Goal: Task Accomplishment & Management: Manage account settings

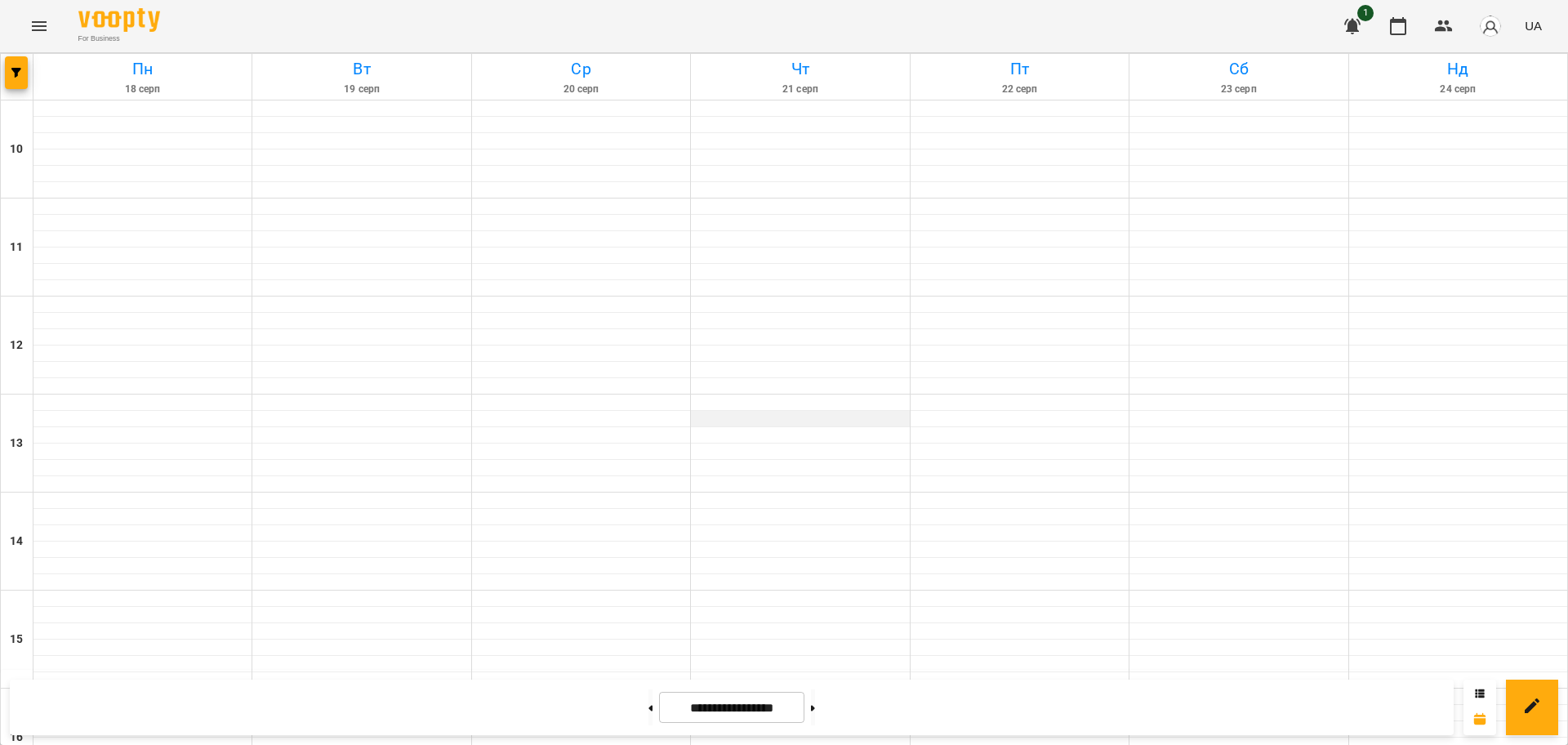
scroll to position [703, 0]
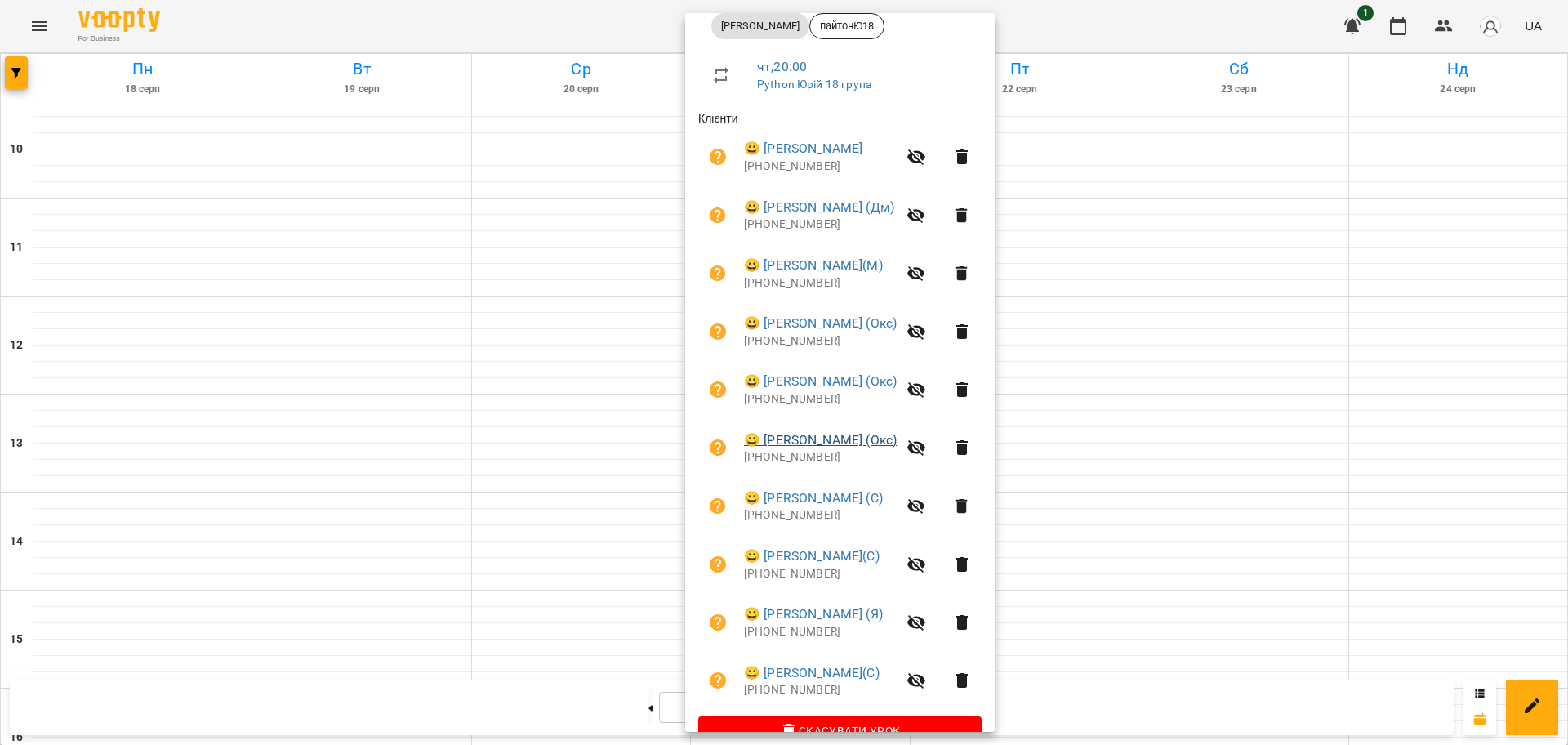
scroll to position [289, 0]
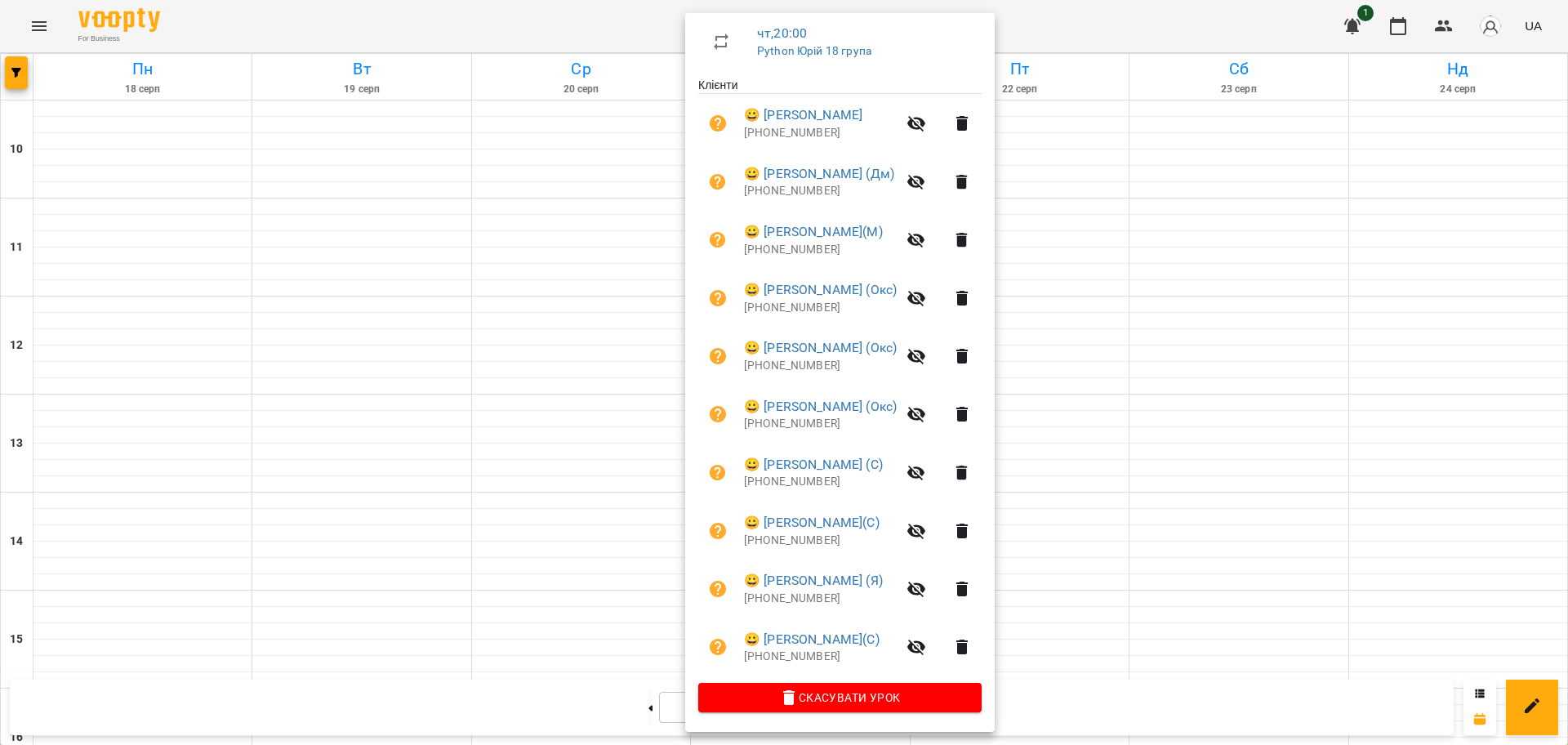
click at [1128, 20] on div at bounding box center [784, 372] width 1568 height 745
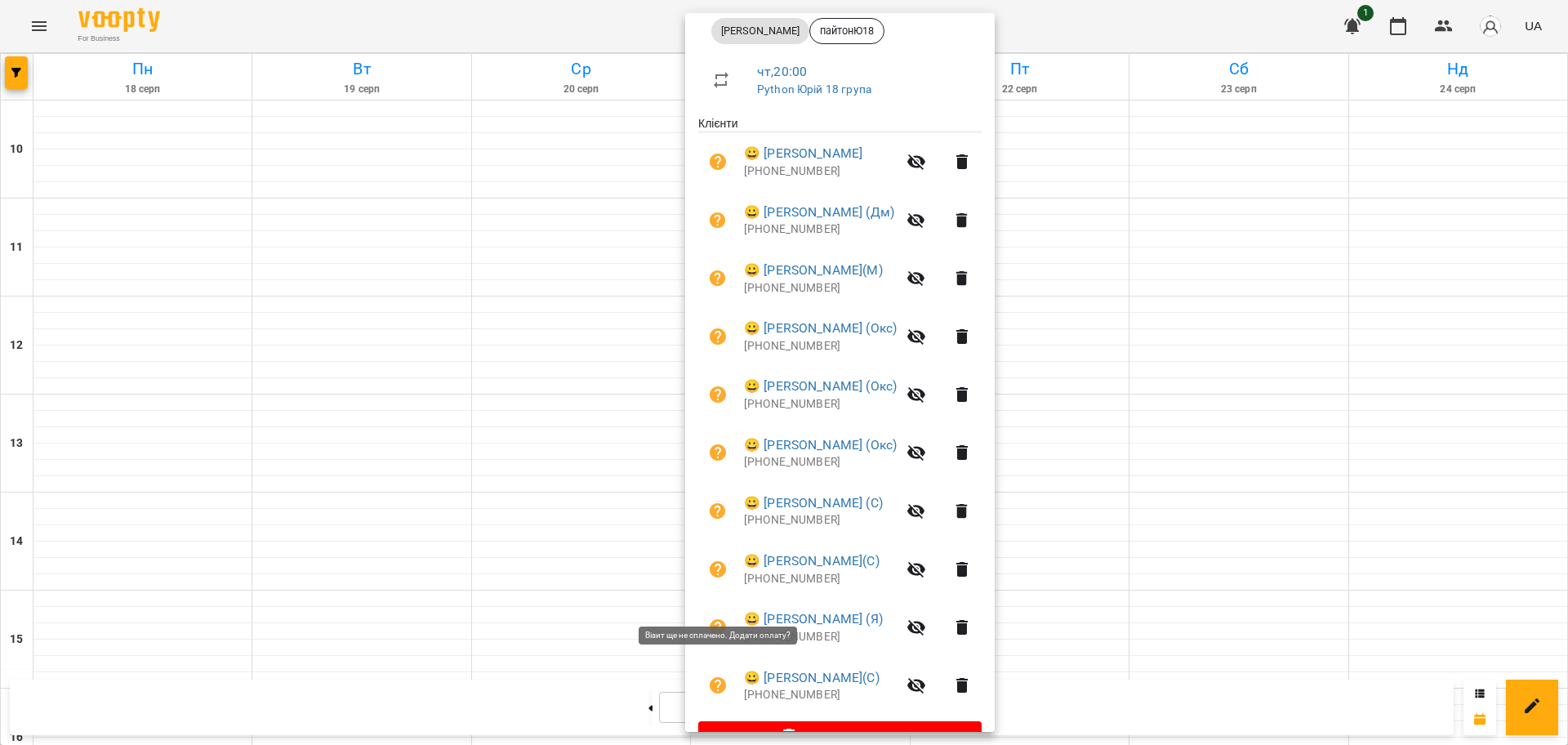
scroll to position [187, 0]
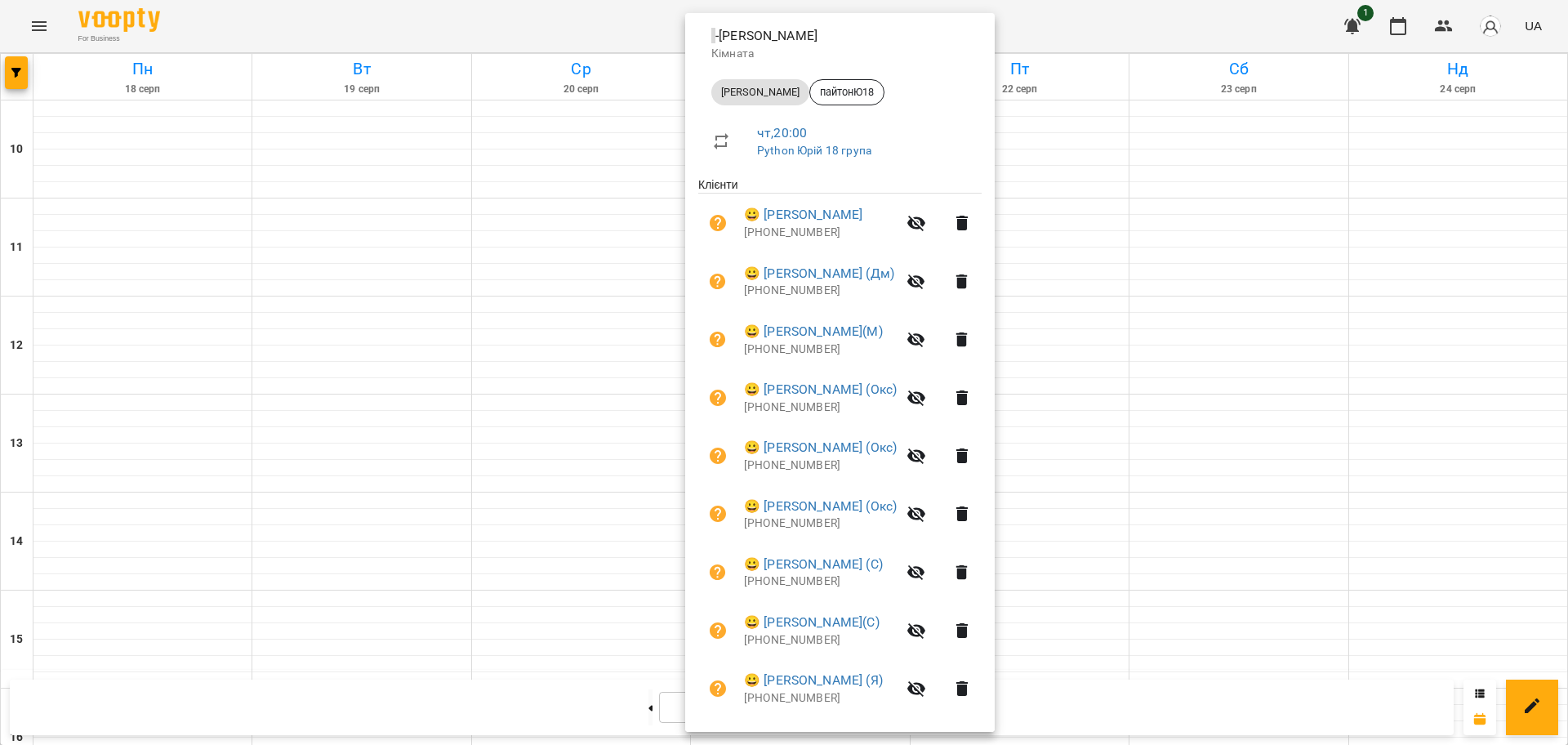
click at [594, 22] on div at bounding box center [784, 372] width 1568 height 745
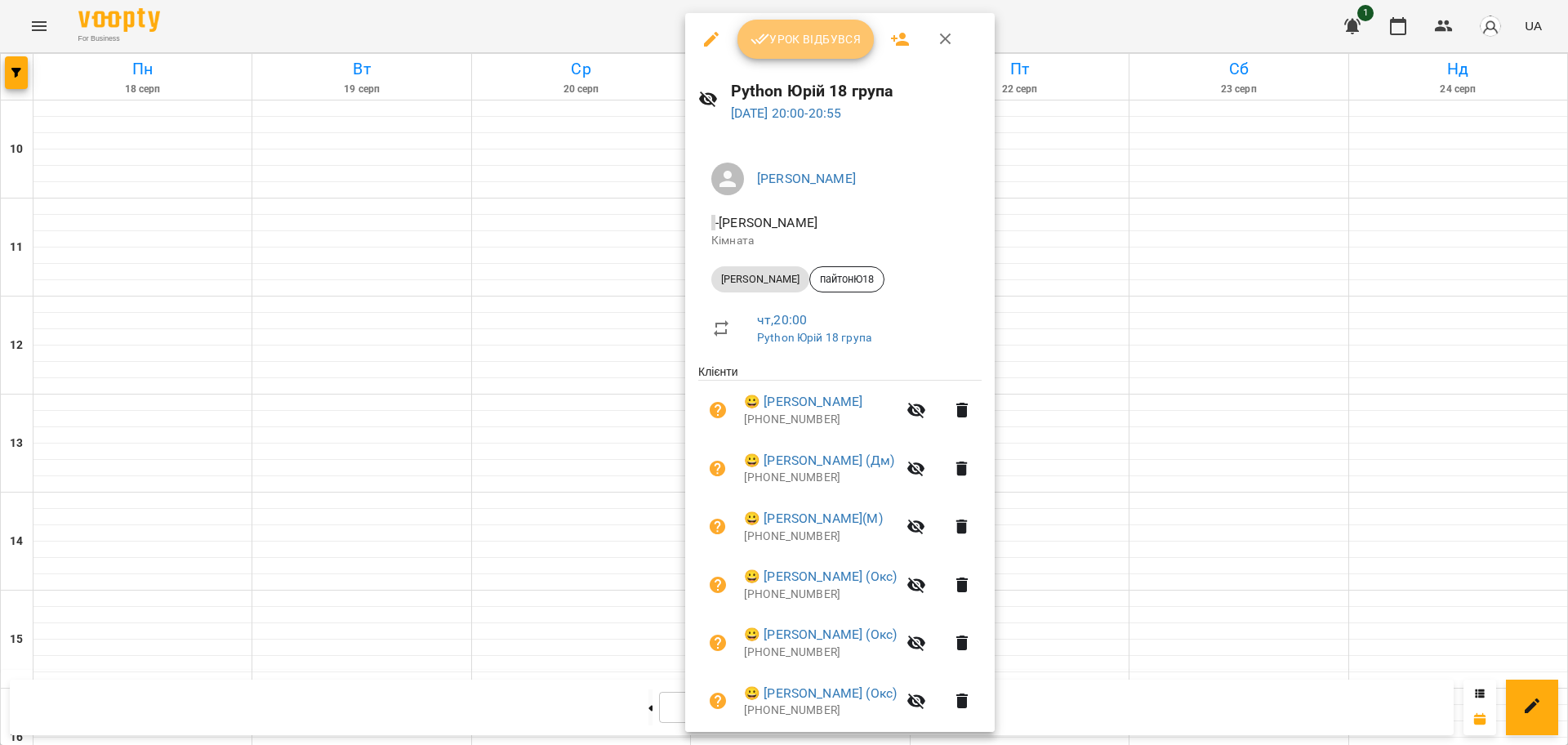
click at [813, 49] on span "Урок відбувся" at bounding box center [805, 39] width 111 height 19
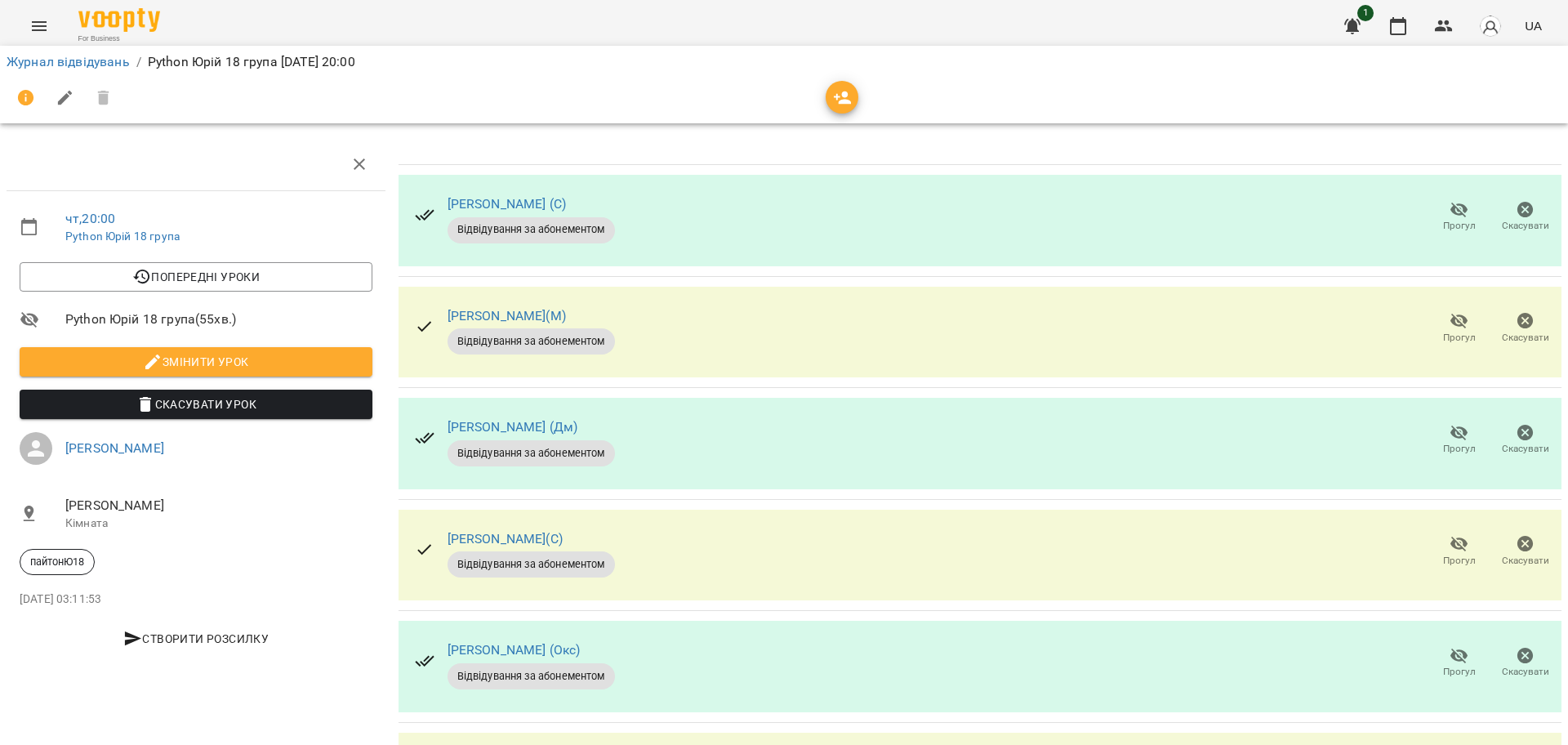
scroll to position [511, 0]
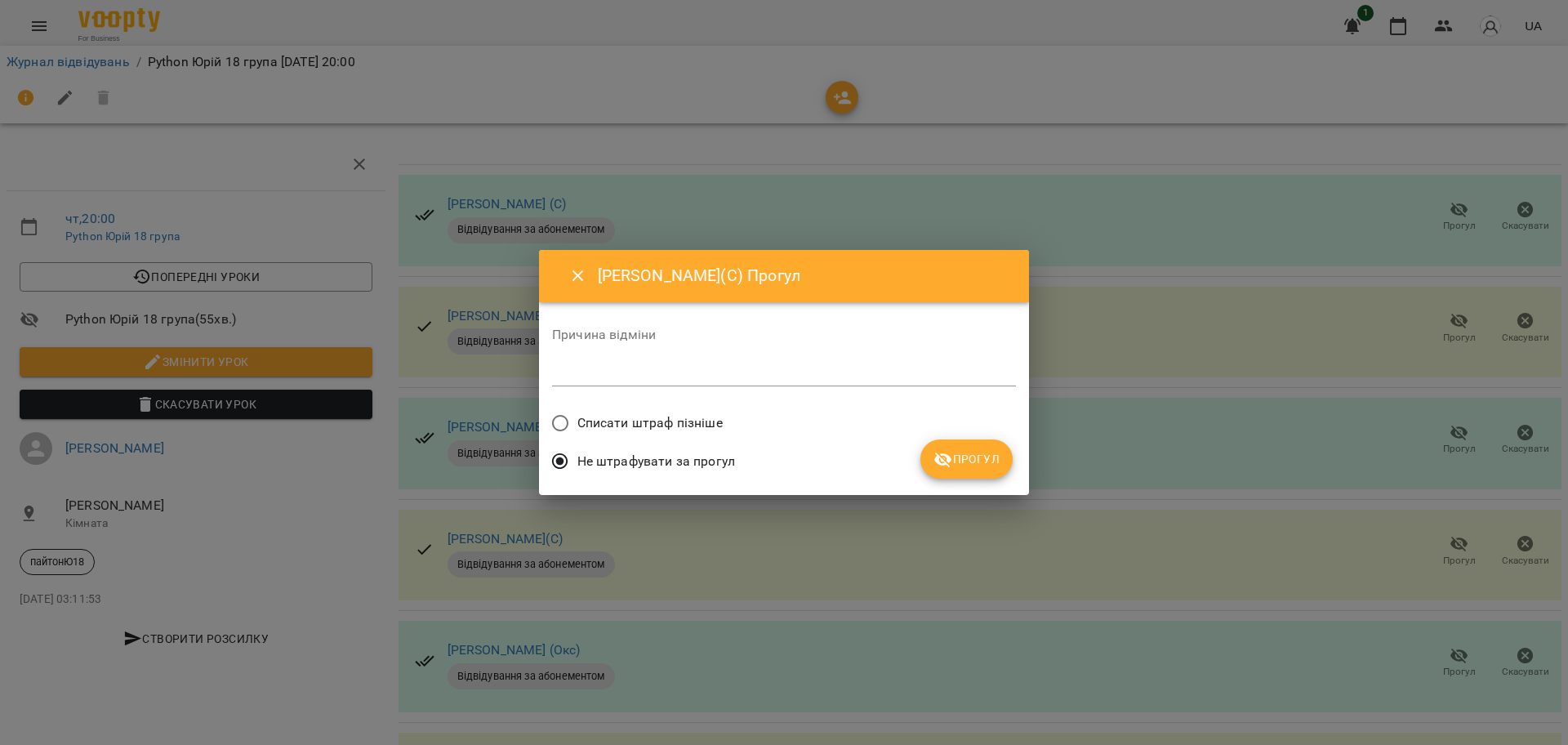
click at [617, 419] on span "Списати штраф пізніше" at bounding box center [650, 423] width 146 height 19
click at [956, 455] on span "Прогул" at bounding box center [966, 459] width 66 height 19
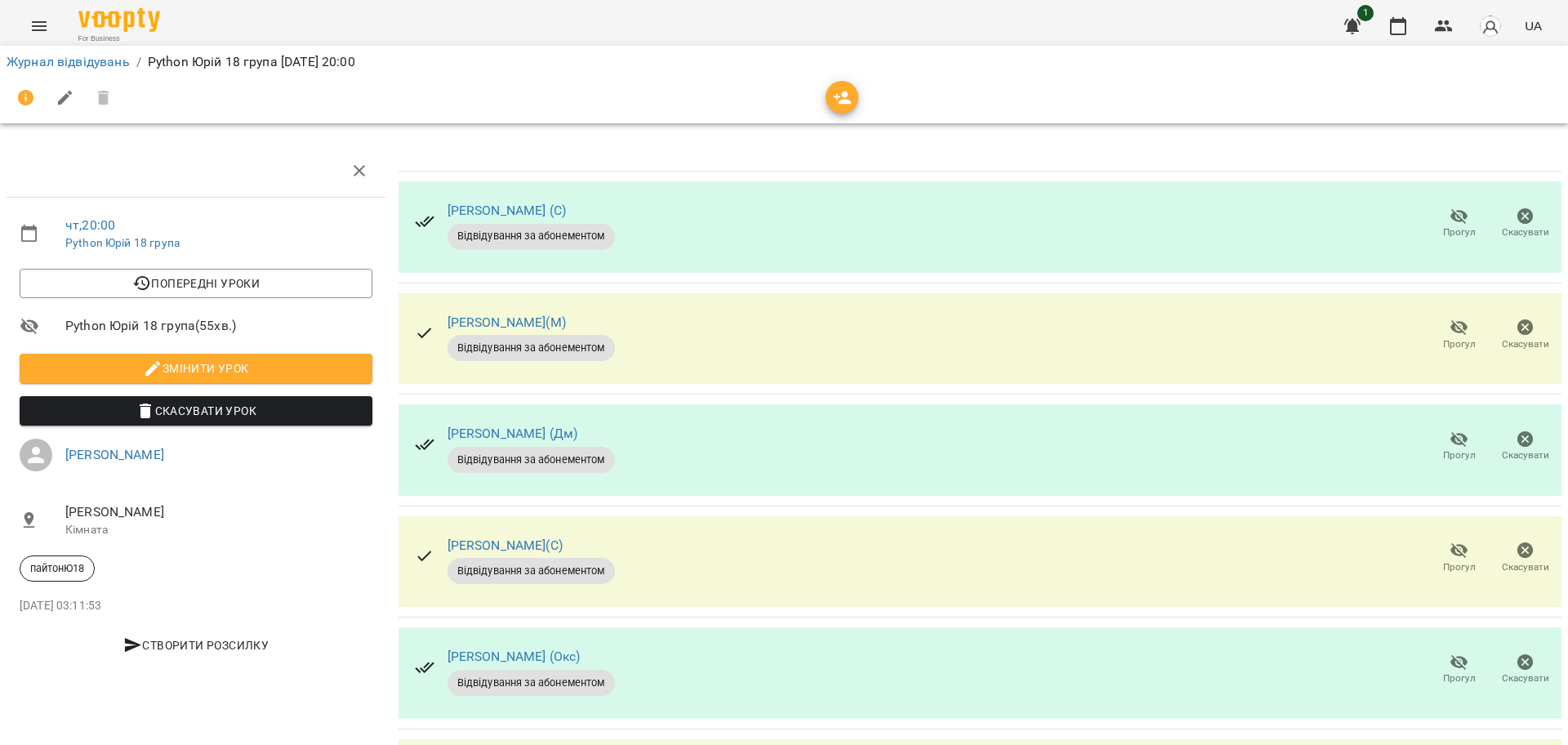
scroll to position [571, 0]
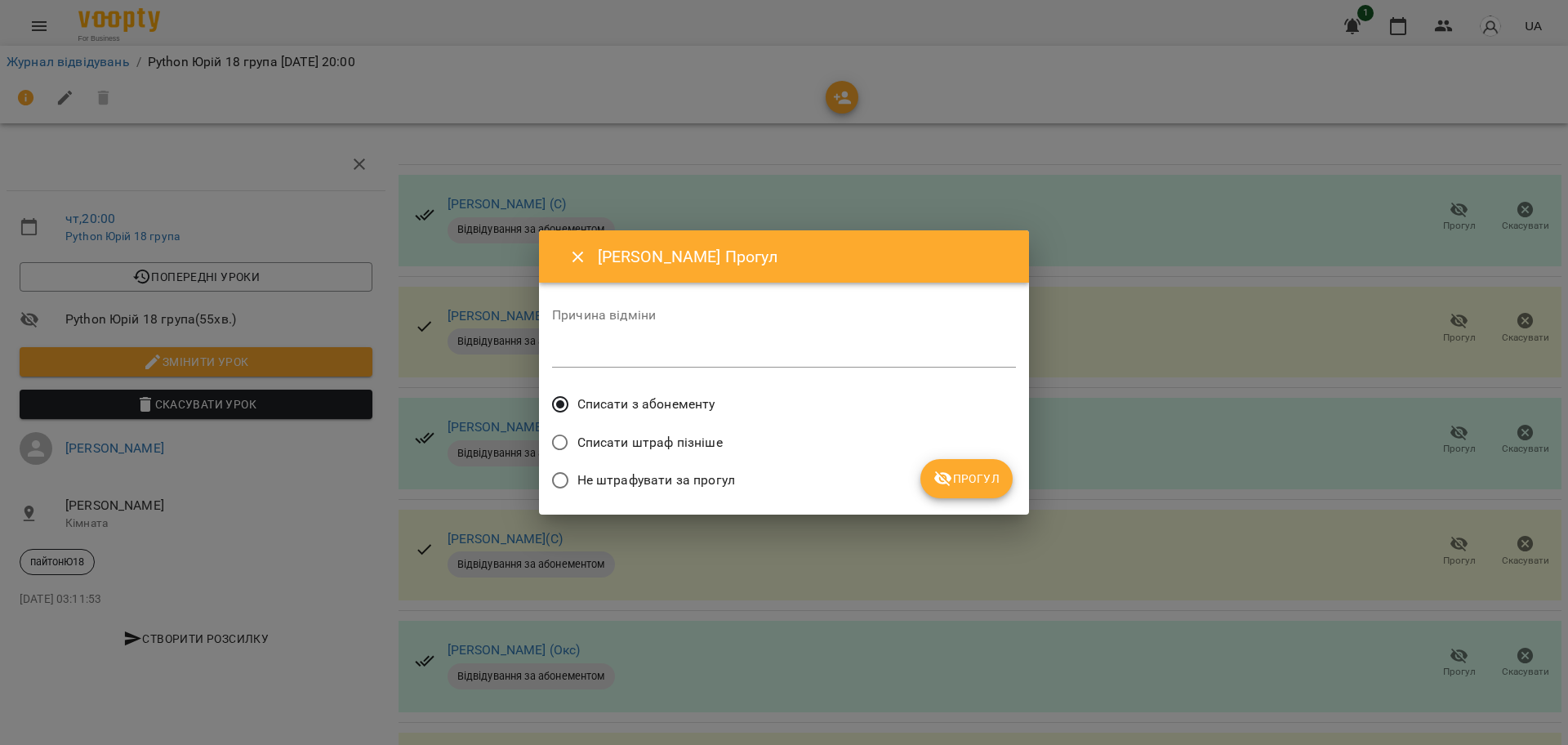
drag, startPoint x: 968, startPoint y: 481, endPoint x: 956, endPoint y: 516, distance: 37.0
click at [969, 483] on span "Прогул" at bounding box center [966, 478] width 66 height 19
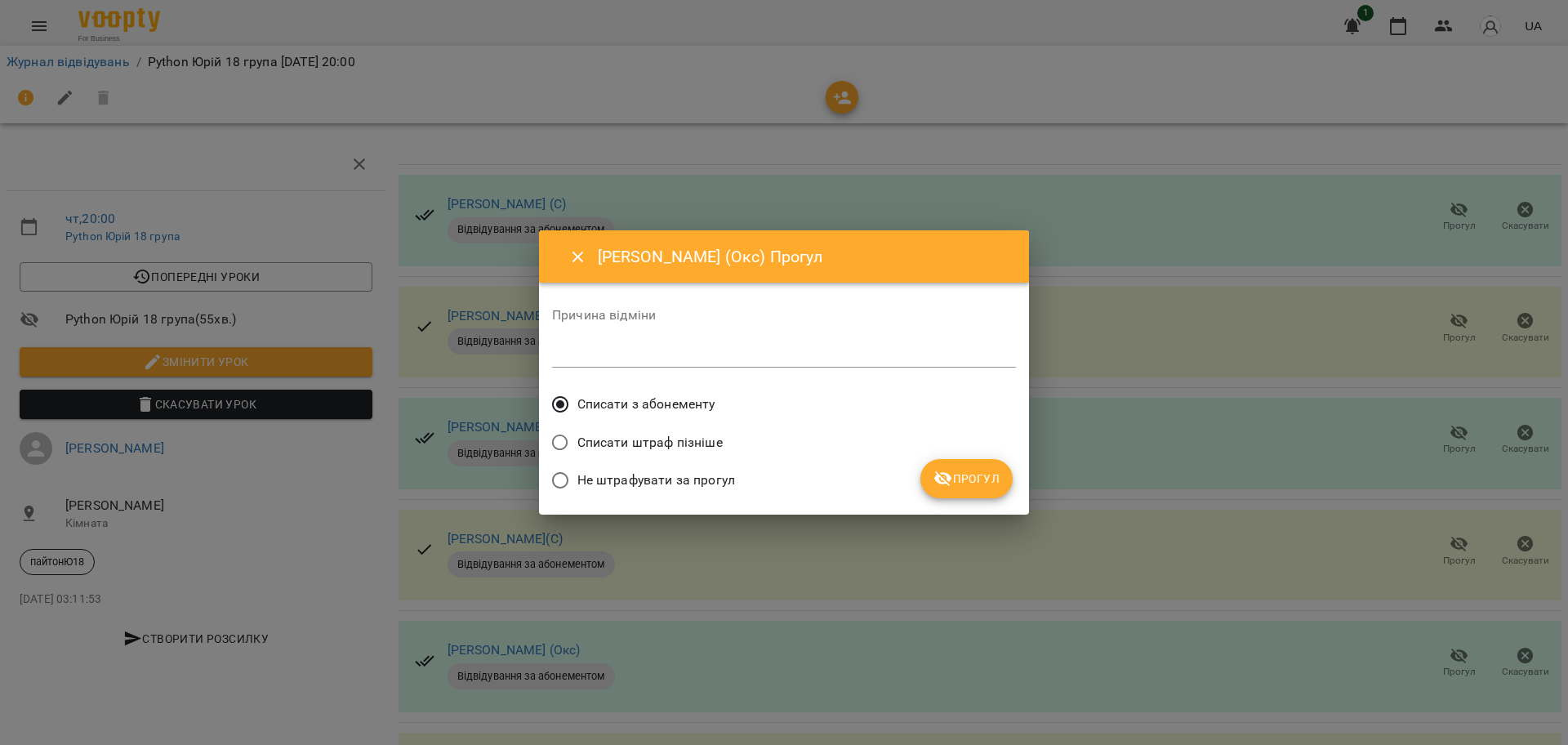
click at [988, 478] on span "Прогул" at bounding box center [966, 478] width 66 height 19
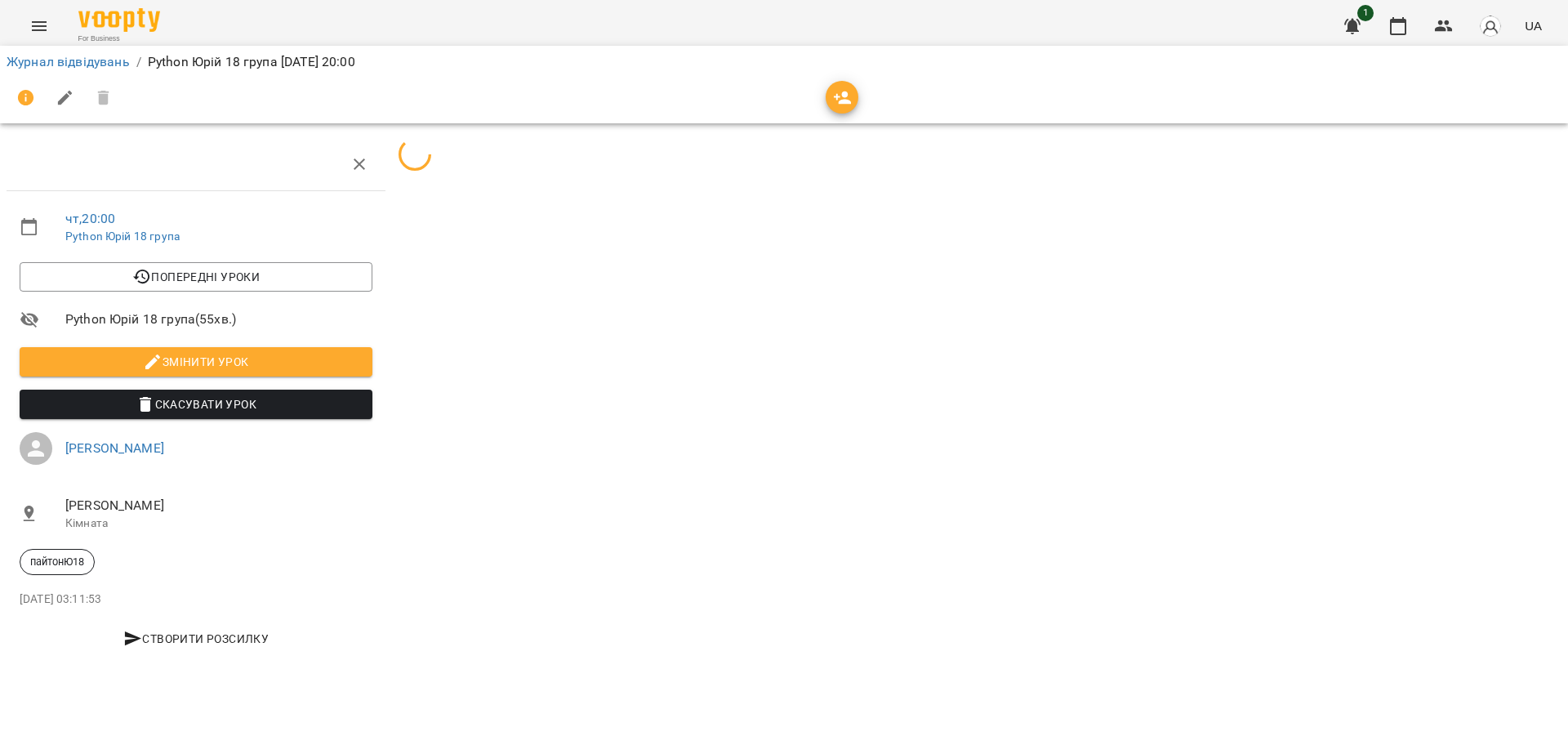
scroll to position [0, 0]
